Goal: Task Accomplishment & Management: Use online tool/utility

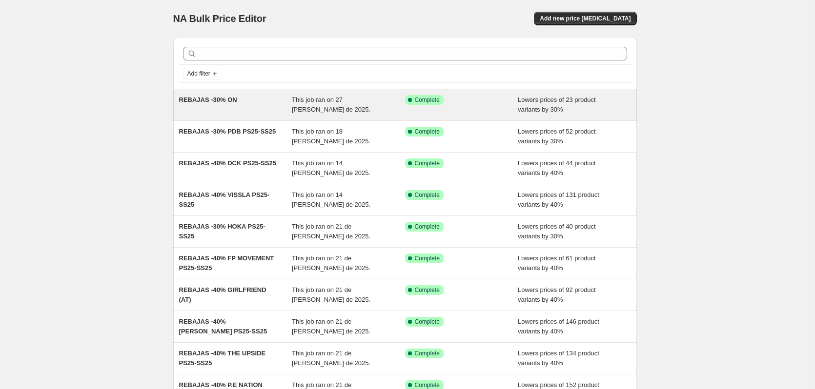
click at [218, 102] on span "REBAJAS -30% ON" at bounding box center [208, 99] width 58 height 7
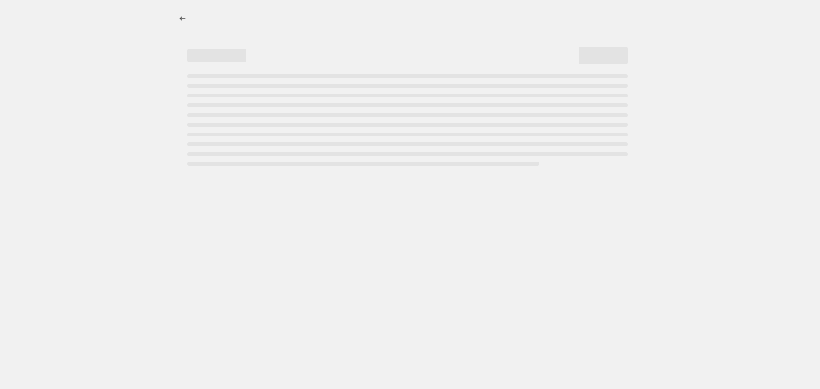
select select "percentage"
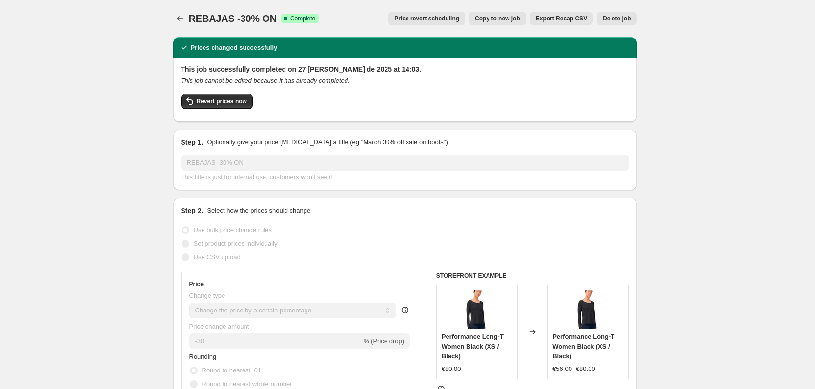
click at [503, 20] on span "Copy to new job" at bounding box center [497, 19] width 45 height 8
select select "percentage"
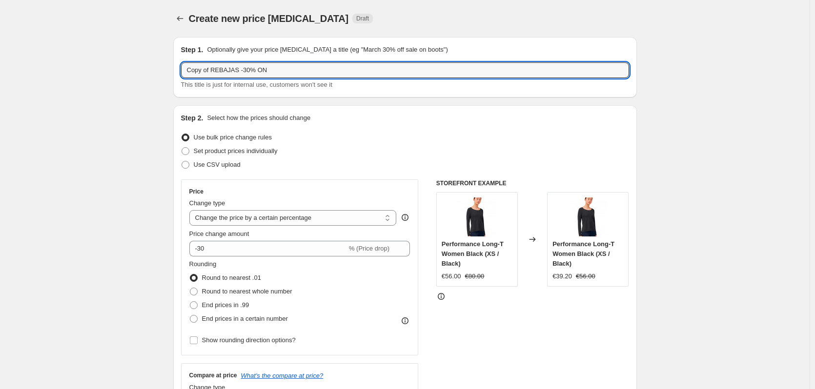
drag, startPoint x: 288, startPoint y: 70, endPoint x: 165, endPoint y: 77, distance: 123.7
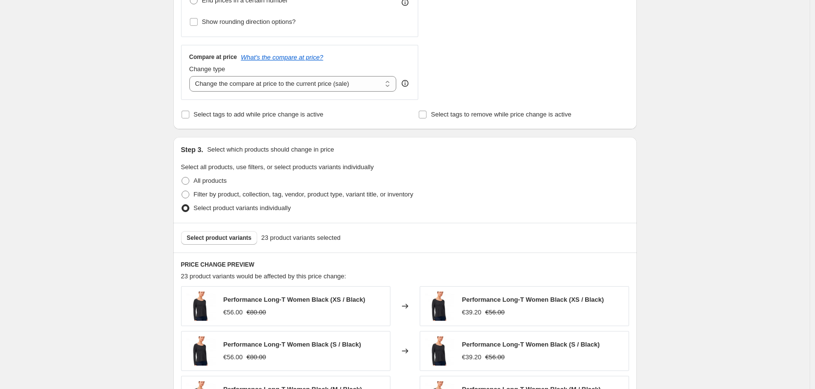
scroll to position [342, 0]
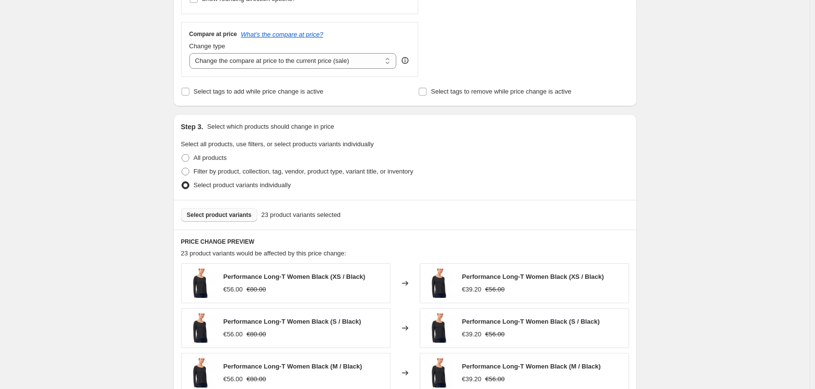
type input "ASICS 30%"
click at [233, 214] on span "Select product variants" at bounding box center [219, 215] width 65 height 8
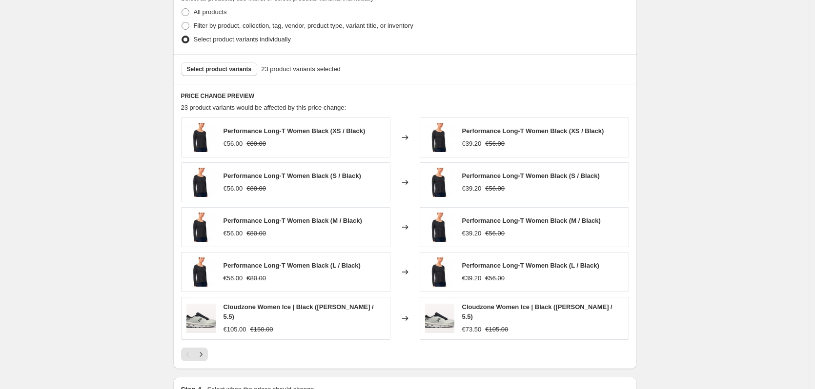
scroll to position [488, 0]
click at [242, 72] on span "Select product variants" at bounding box center [219, 69] width 65 height 8
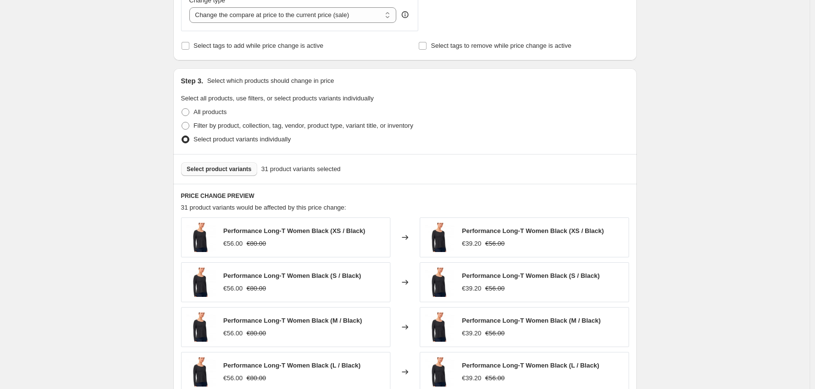
scroll to position [390, 0]
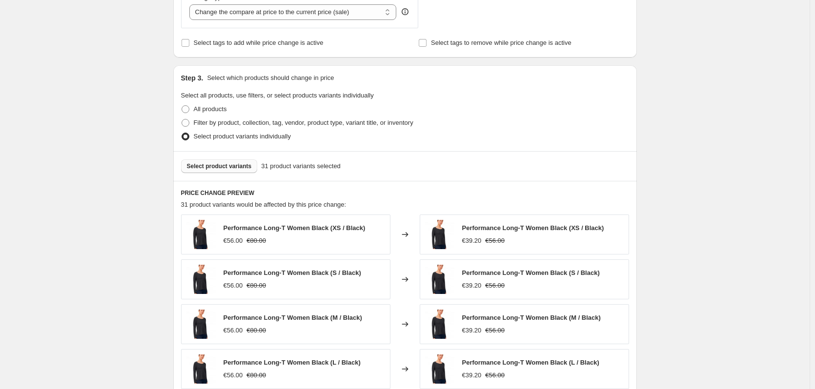
click at [245, 167] on span "Select product variants" at bounding box center [219, 167] width 65 height 8
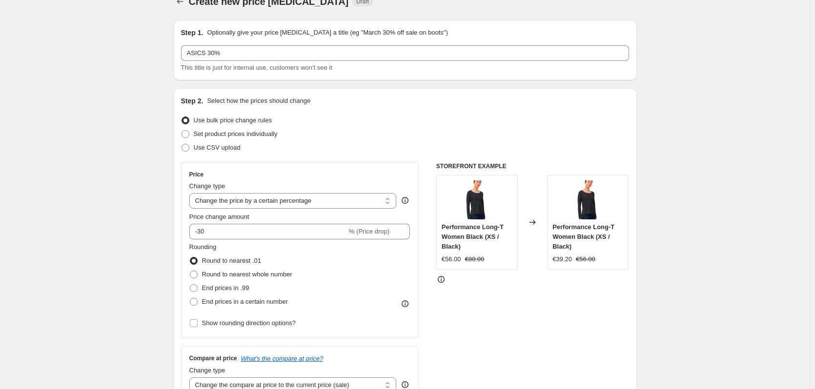
scroll to position [0, 0]
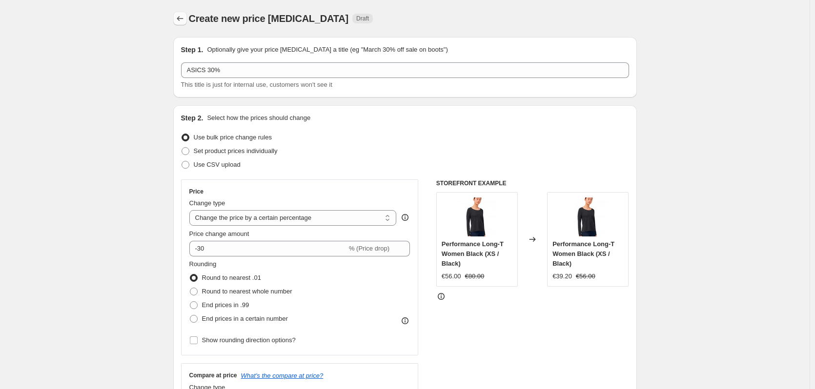
click at [181, 18] on icon "Price change jobs" at bounding box center [180, 18] width 6 height 5
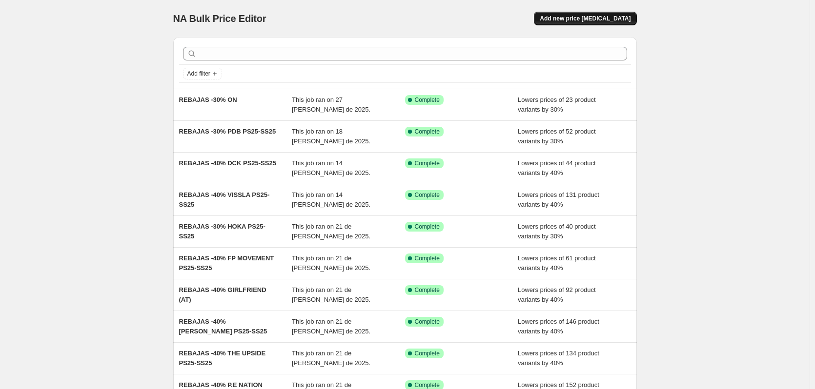
click at [586, 16] on span "Add new price [MEDICAL_DATA]" at bounding box center [585, 19] width 91 height 8
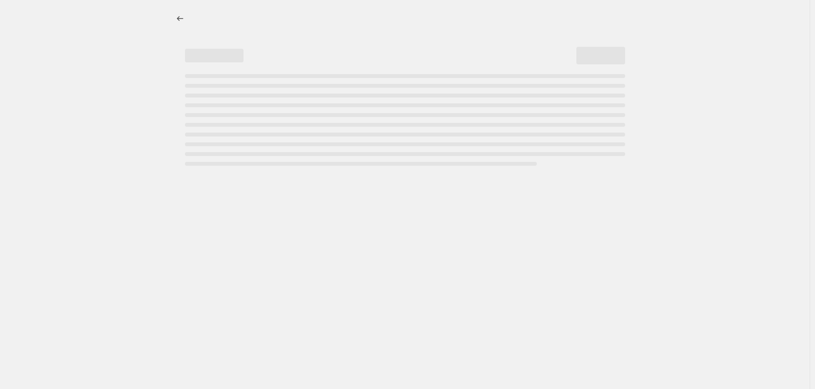
select select "percentage"
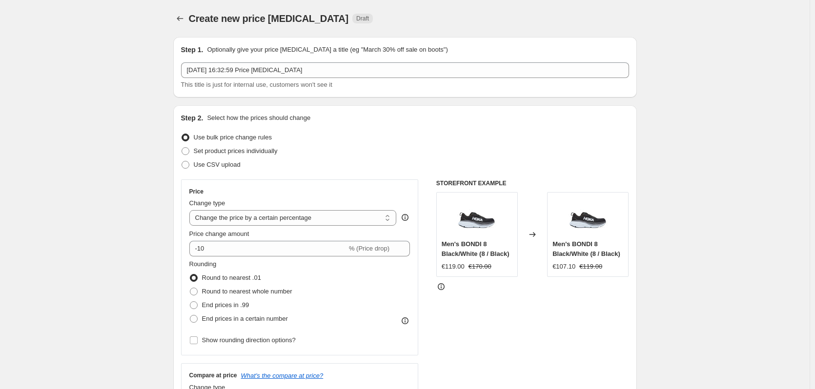
scroll to position [49, 0]
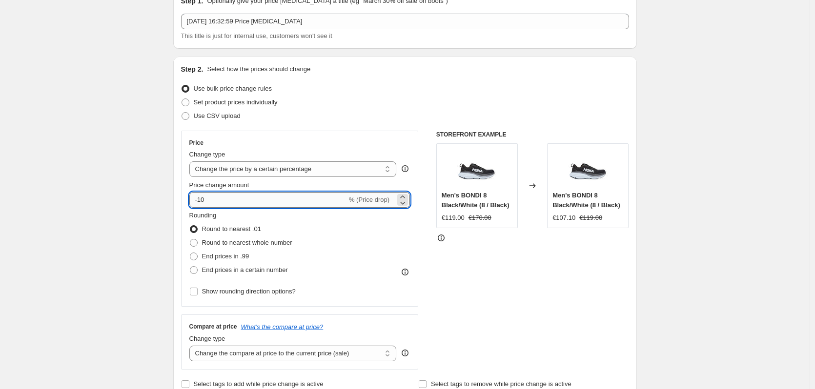
drag, startPoint x: 201, startPoint y: 198, endPoint x: 228, endPoint y: 198, distance: 27.3
click at [228, 198] on input "-10" at bounding box center [268, 200] width 158 height 16
type input "-30"
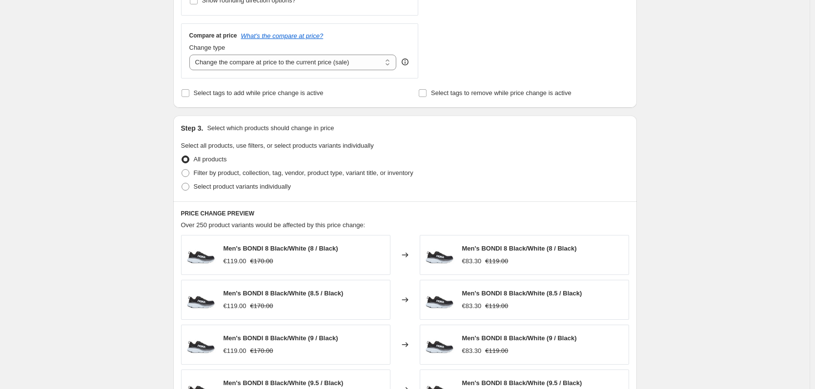
scroll to position [342, 0]
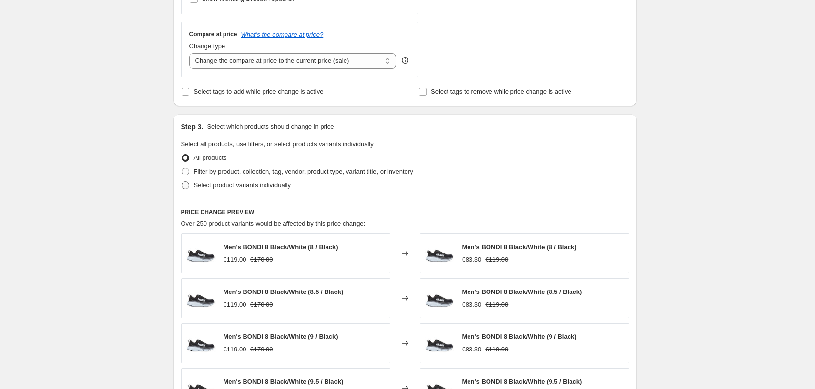
click at [189, 184] on span at bounding box center [186, 186] width 8 height 8
click at [182, 182] on input "Select product variants individually" at bounding box center [182, 182] width 0 height 0
radio input "true"
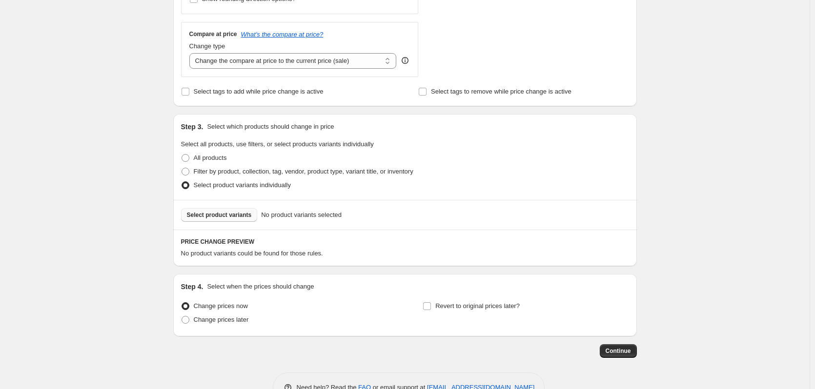
click at [227, 216] on span "Select product variants" at bounding box center [219, 215] width 65 height 8
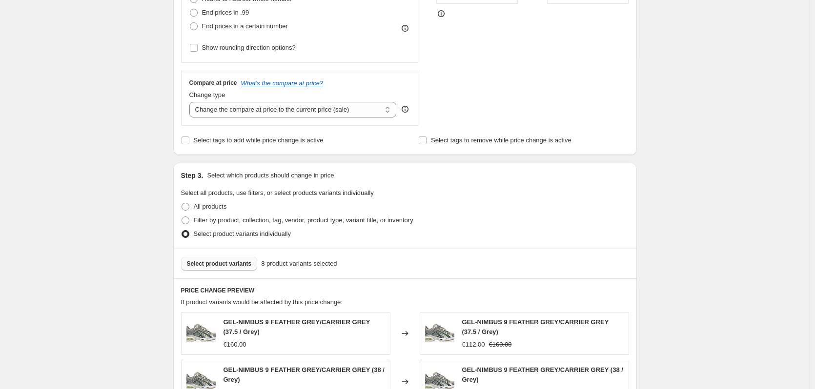
scroll to position [0, 0]
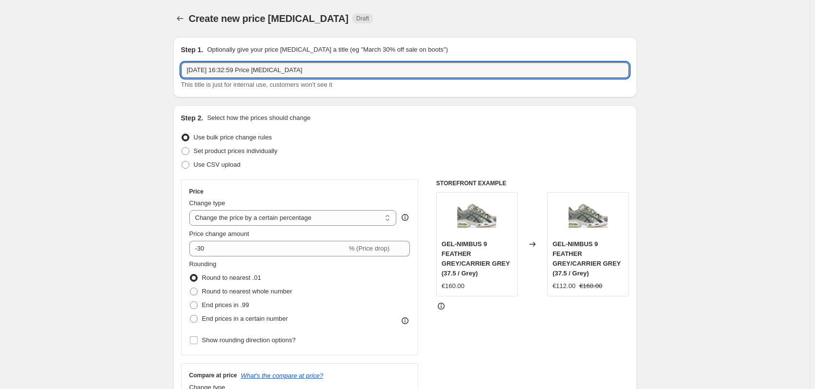
drag, startPoint x: 311, startPoint y: 73, endPoint x: 148, endPoint y: 74, distance: 163.0
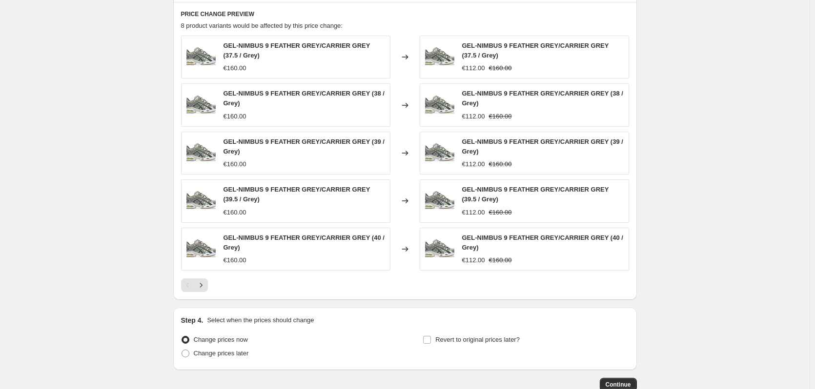
scroll to position [632, 0]
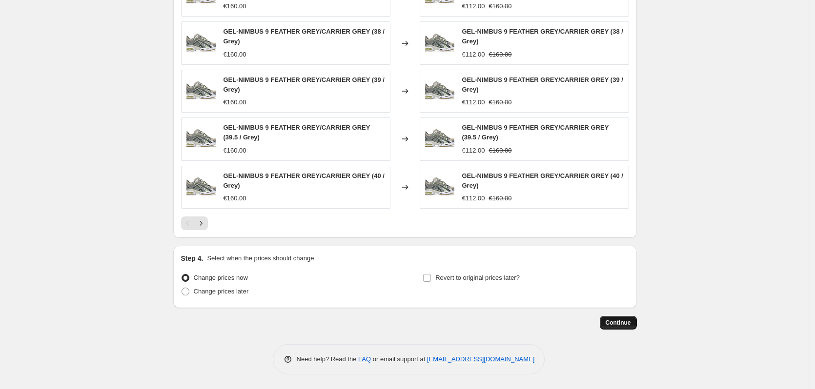
type input "ASICS"
click at [624, 326] on button "Continue" at bounding box center [618, 323] width 37 height 14
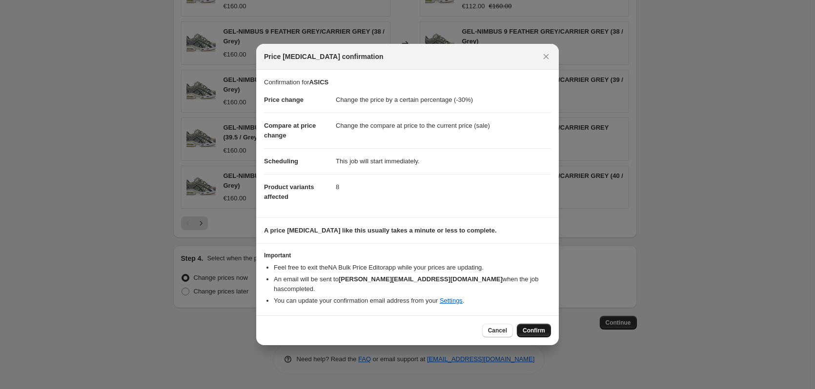
drag, startPoint x: 534, startPoint y: 326, endPoint x: 387, endPoint y: 210, distance: 187.3
click at [534, 327] on span "Confirm" at bounding box center [534, 331] width 22 height 8
